Goal: Information Seeking & Learning: Learn about a topic

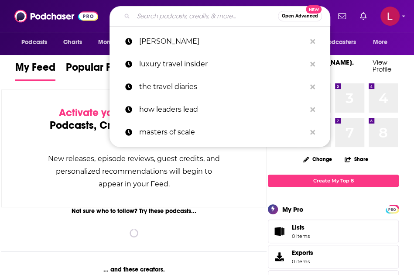
click at [146, 21] on input "Search podcasts, credits, & more..." at bounding box center [205, 16] width 144 height 14
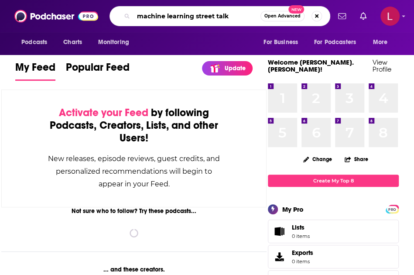
type input "machine learning street talk"
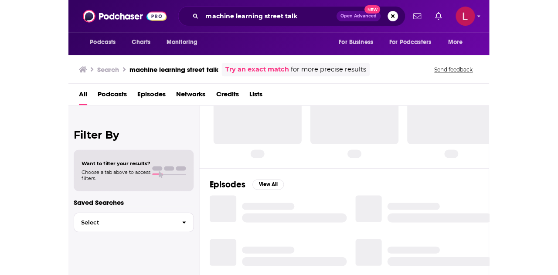
scroll to position [2, 0]
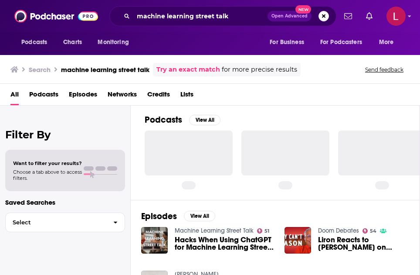
click at [231, 220] on div "Episodes View All Machine Learning Street Talk 51 Hacks When Using ChatGPT for …" at bounding box center [276, 271] width 290 height 143
click at [174, 136] on div at bounding box center [189, 152] width 88 height 44
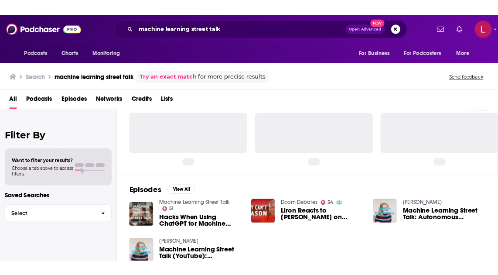
scroll to position [0, 0]
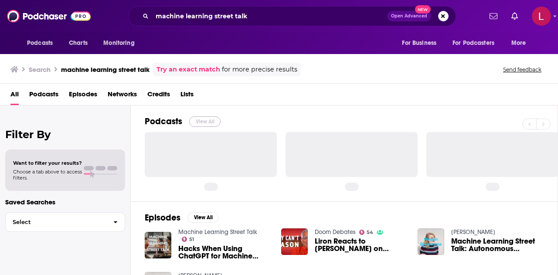
click at [196, 121] on button "View All" at bounding box center [204, 121] width 31 height 10
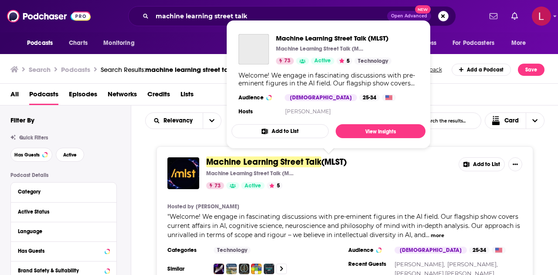
click at [267, 161] on span "Machine Learning Street Talk" at bounding box center [263, 162] width 115 height 11
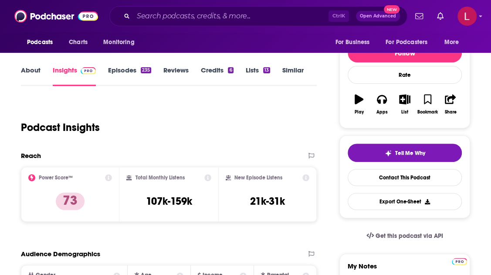
scroll to position [129, 0]
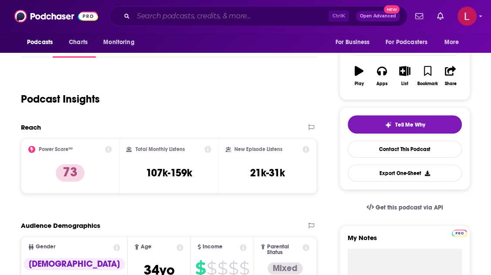
click at [187, 17] on input "Search podcasts, credits, & more..." at bounding box center [230, 16] width 195 height 14
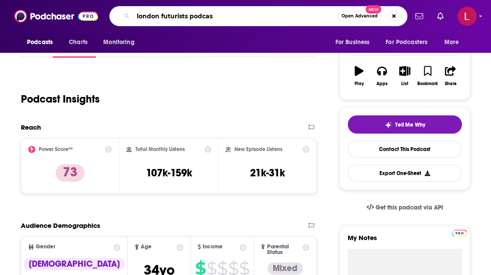
type input "london futurists podcast"
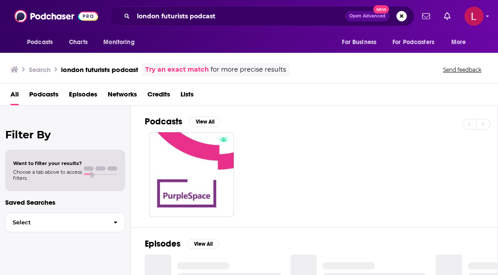
scroll to position [60, 0]
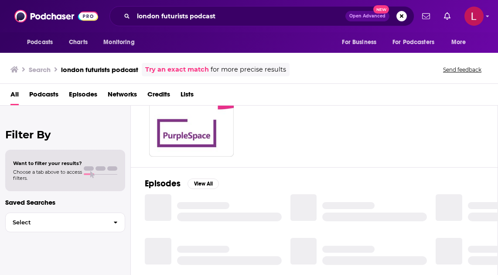
click at [244, 168] on div "Episodes View All" at bounding box center [314, 247] width 367 height 160
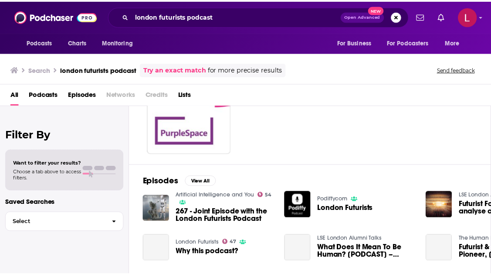
scroll to position [67, 0]
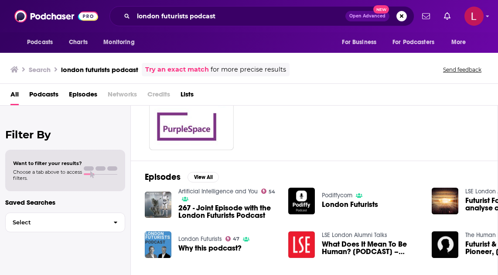
click at [328, 201] on span "London Futurists" at bounding box center [350, 204] width 56 height 7
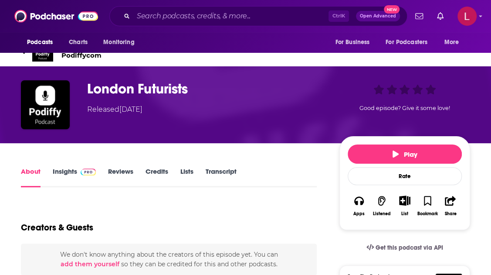
scroll to position [24, 0]
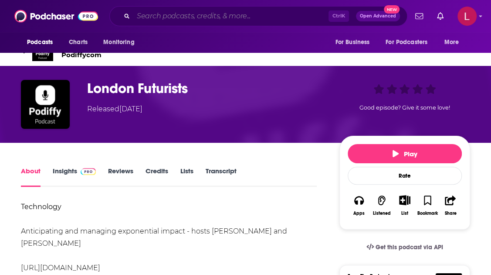
click at [171, 13] on input "Search podcasts, credits, & more..." at bounding box center [230, 16] width 195 height 14
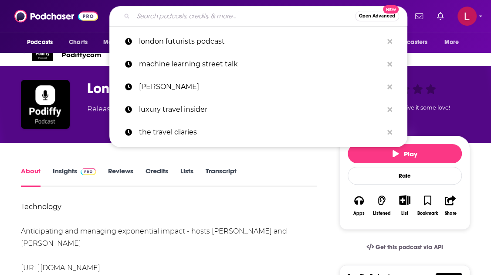
type input "a"
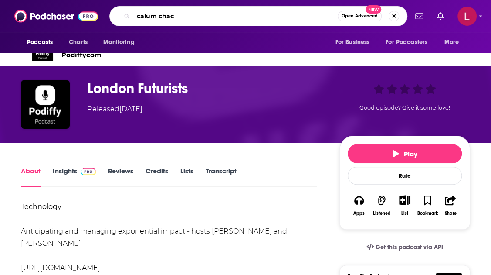
type input "[PERSON_NAME]"
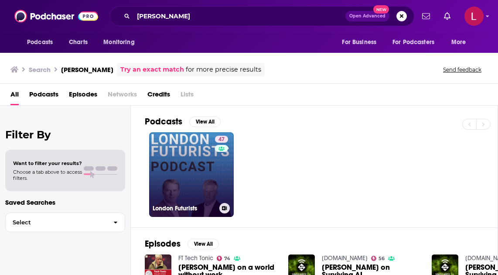
click at [195, 188] on link "47 London Futurists" at bounding box center [191, 174] width 85 height 85
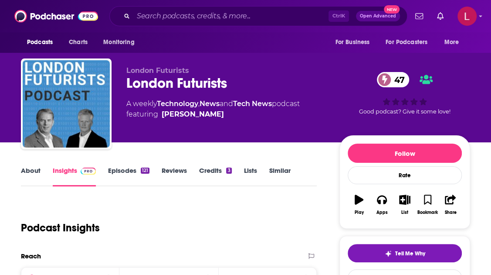
scroll to position [52, 0]
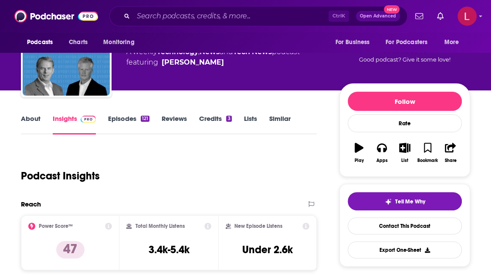
click at [227, 188] on div "Podcast Insights" at bounding box center [165, 170] width 289 height 44
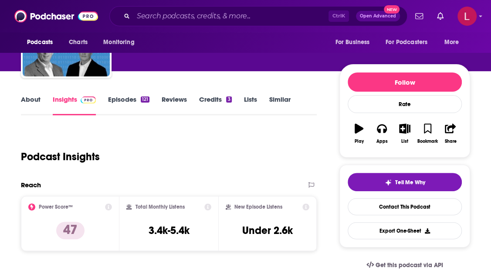
scroll to position [72, 0]
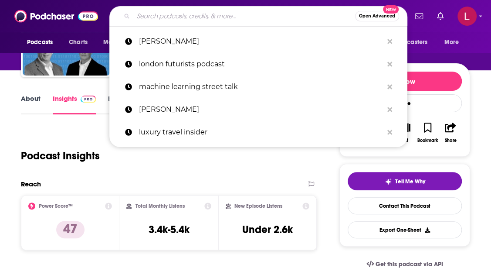
click at [199, 17] on input "Search podcasts, credits, & more..." at bounding box center [244, 16] width 222 height 14
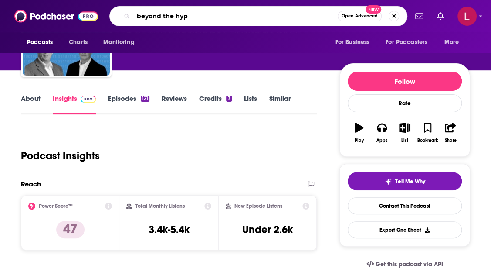
type input "beyond the hype"
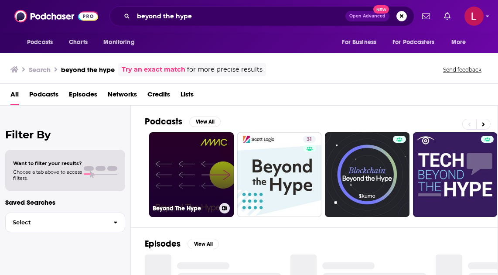
click at [183, 164] on link "Beyond The Hype" at bounding box center [191, 174] width 85 height 85
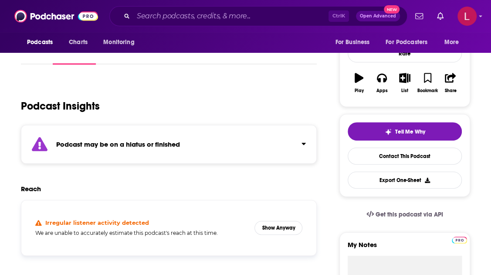
scroll to position [121, 0]
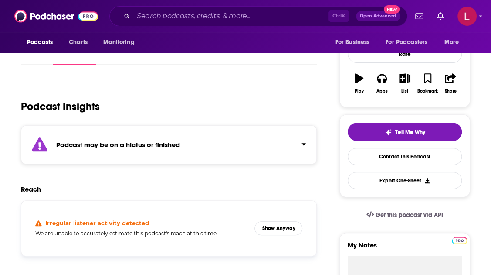
click at [307, 145] on div "Podcast may be on a hiatus or finished" at bounding box center [169, 144] width 296 height 39
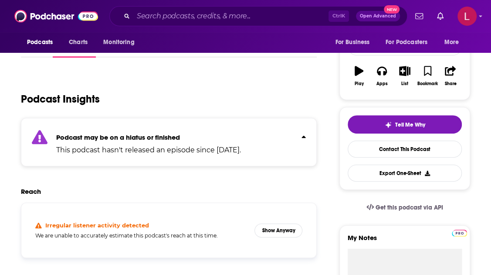
scroll to position [130, 0]
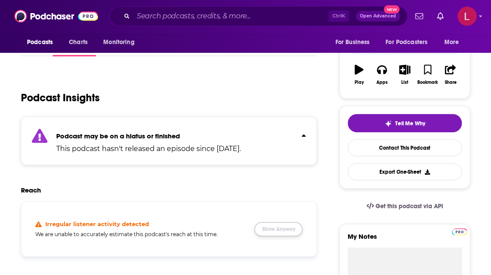
click at [285, 226] on button "Show Anyway" at bounding box center [279, 229] width 48 height 14
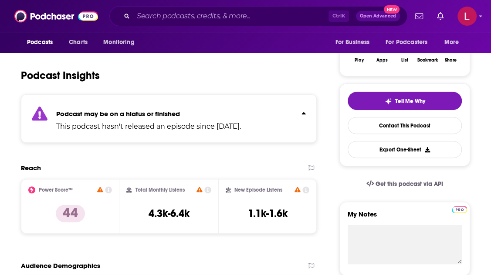
scroll to position [153, 0]
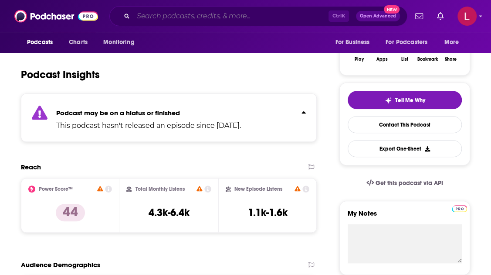
click at [219, 17] on input "Search podcasts, credits, & more..." at bounding box center [230, 16] width 195 height 14
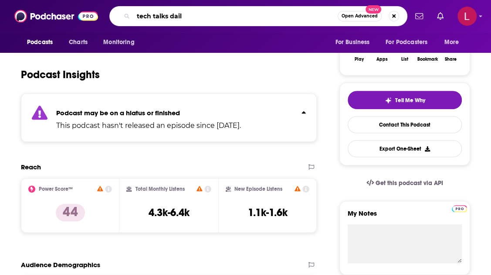
type input "tech talks daily"
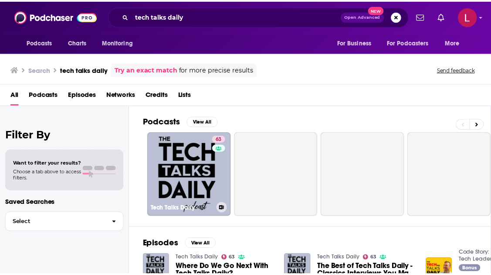
scroll to position [7, 0]
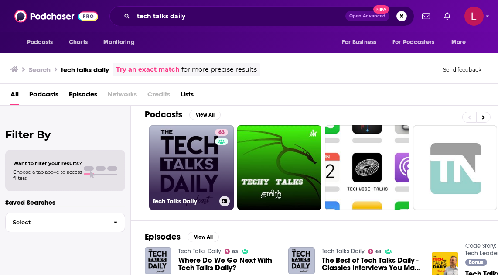
click at [188, 155] on link "63 Tech Talks Daily" at bounding box center [191, 167] width 85 height 85
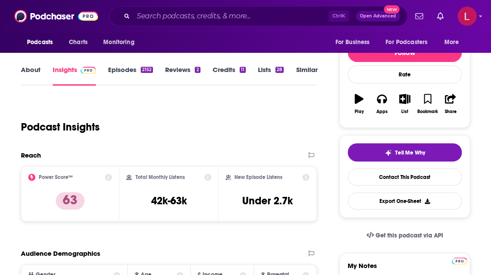
scroll to position [101, 0]
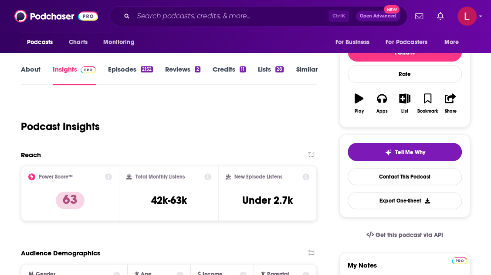
click at [170, 136] on div "Podcast Insights" at bounding box center [165, 121] width 289 height 44
click at [208, 14] on input "Search podcasts, credits, & more..." at bounding box center [230, 16] width 195 height 14
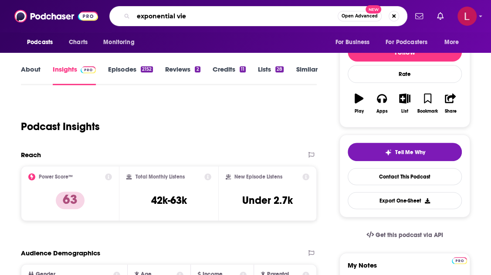
type input "exponential view"
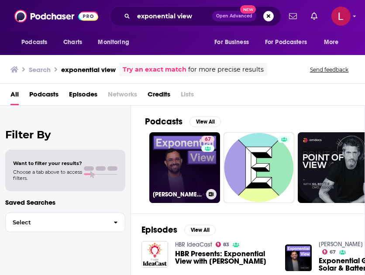
click at [179, 162] on link "67 [PERSON_NAME] Exponential View" at bounding box center [184, 167] width 71 height 71
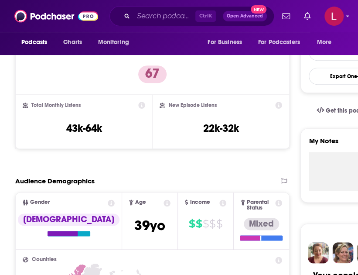
scroll to position [220, 0]
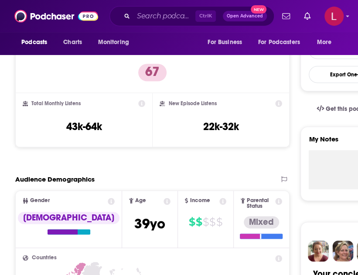
click at [283, 68] on div "Power Score™ 67" at bounding box center [152, 65] width 274 height 55
